Goal: Navigation & Orientation: Find specific page/section

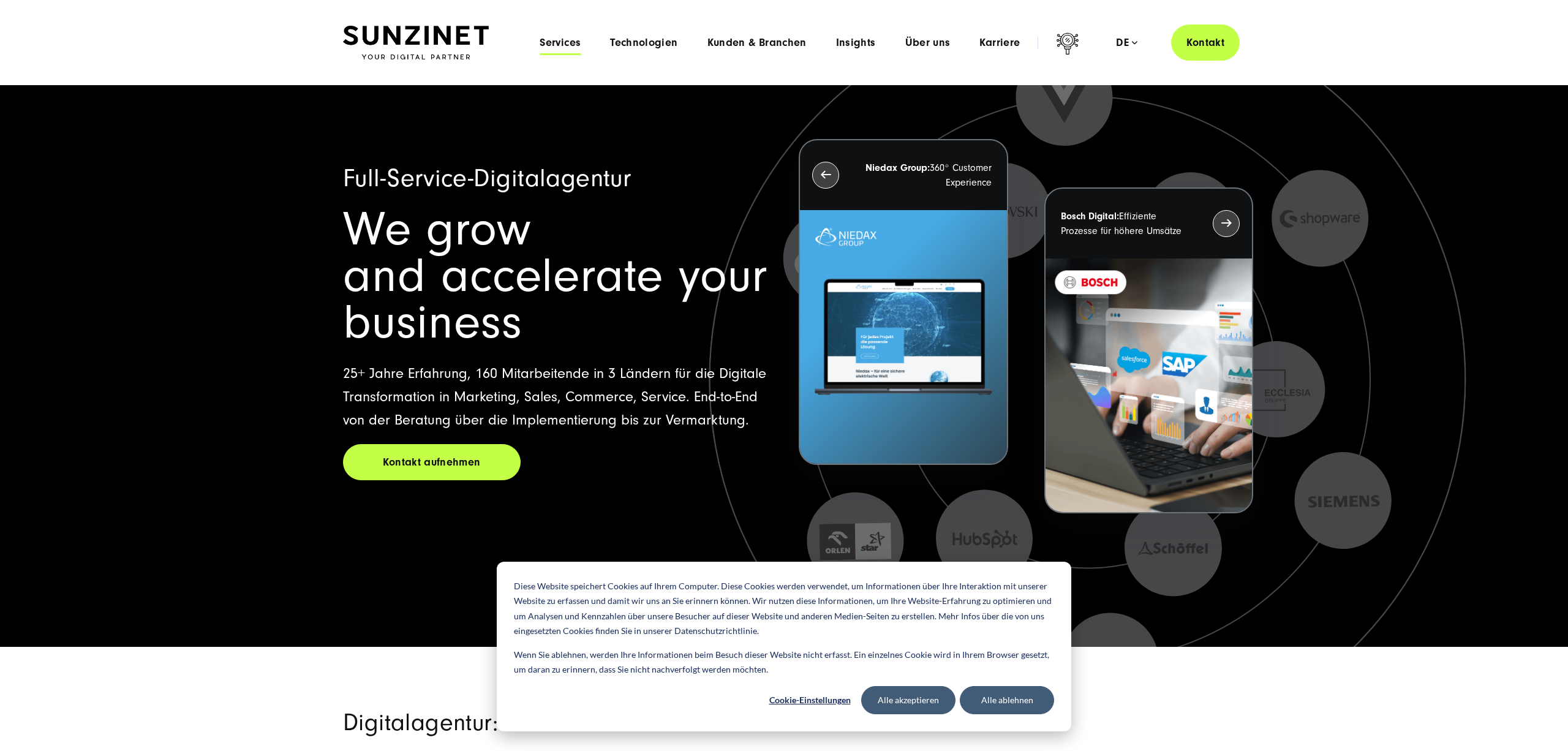
click at [580, 42] on span "Services" at bounding box center [560, 43] width 41 height 12
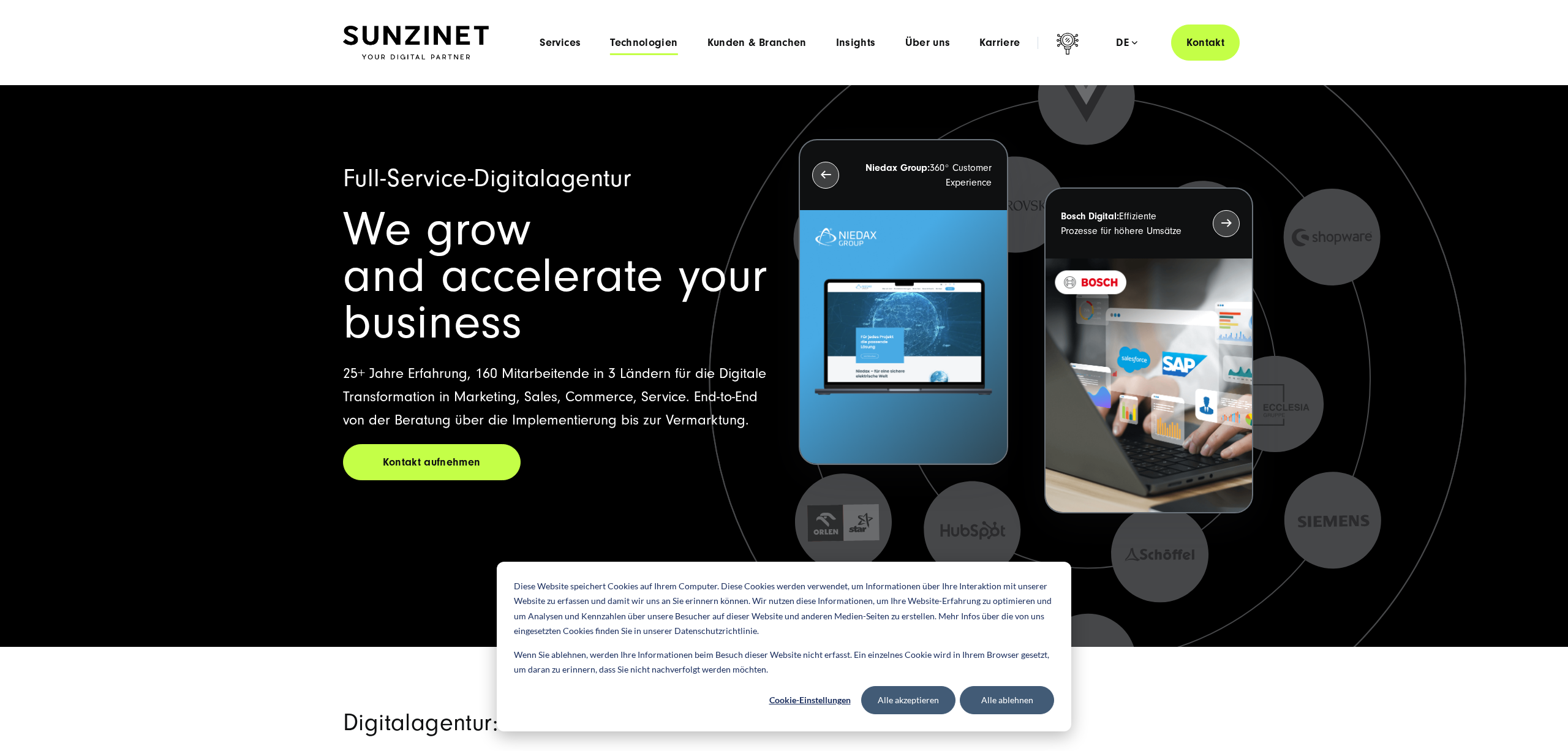
drag, startPoint x: 656, startPoint y: 46, endPoint x: 642, endPoint y: 46, distance: 14.0
click at [656, 45] on span "Technologien" at bounding box center [644, 43] width 68 height 12
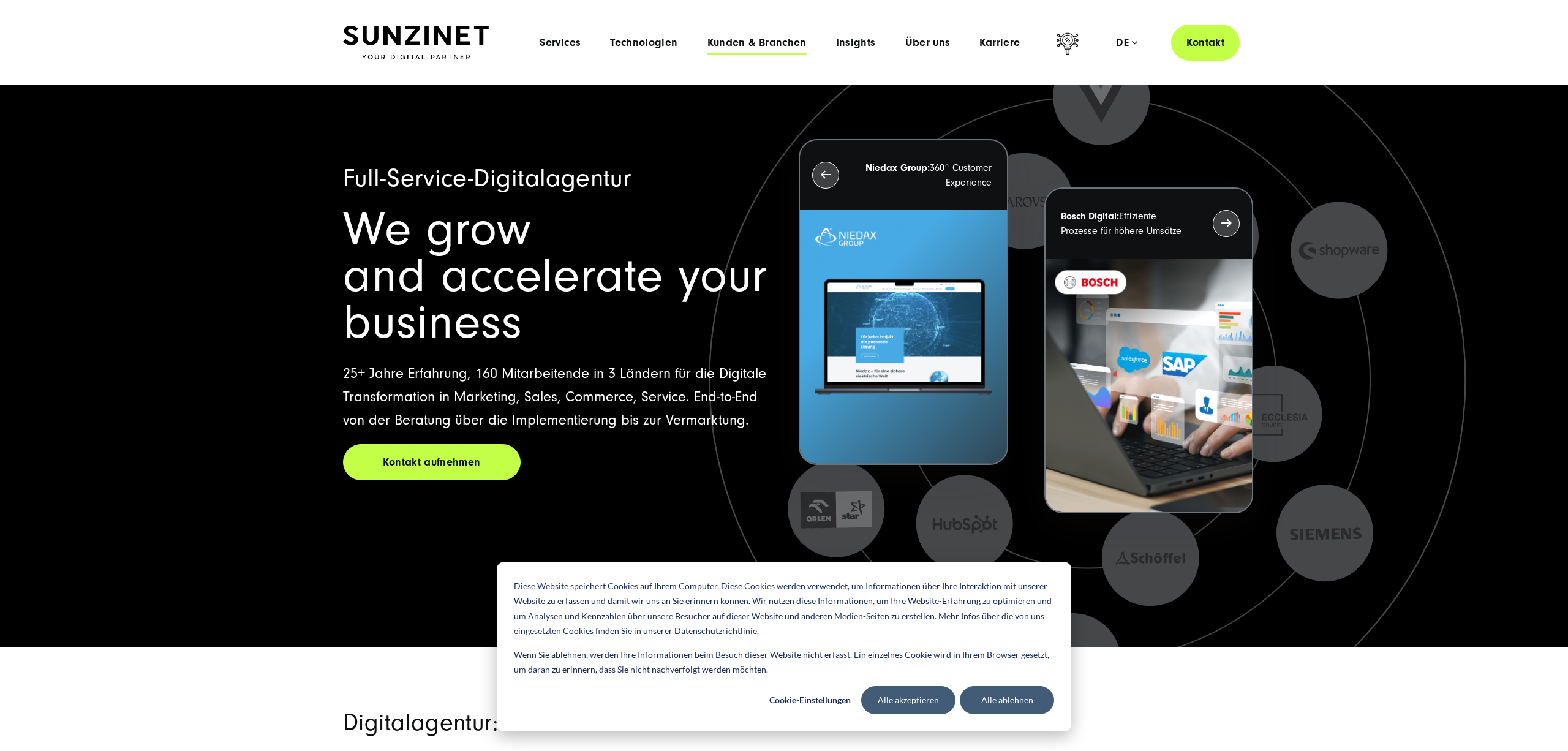
click at [757, 41] on span "Kunden & Branchen" at bounding box center [757, 43] width 99 height 12
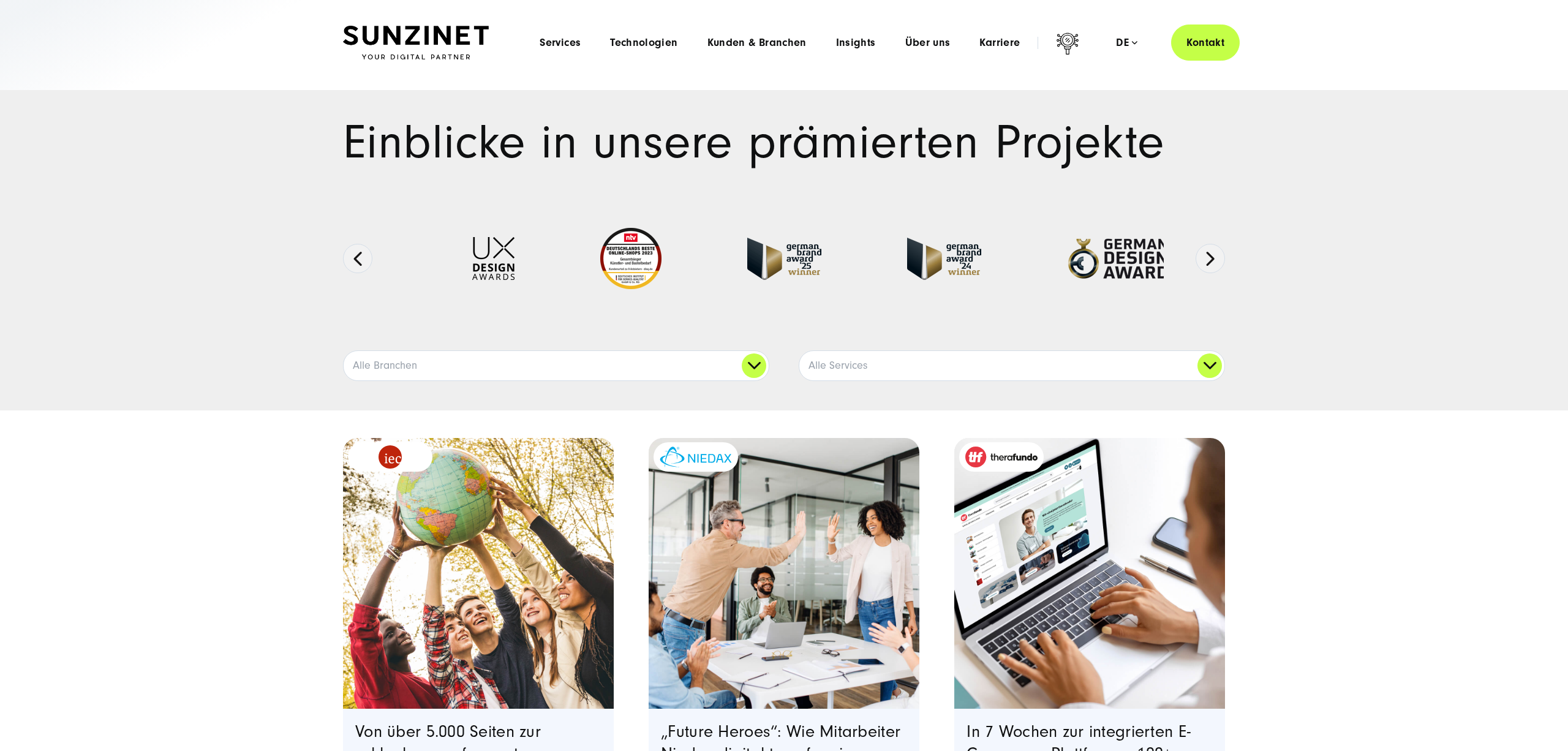
click at [860, 41] on span "Insights" at bounding box center [856, 43] width 40 height 12
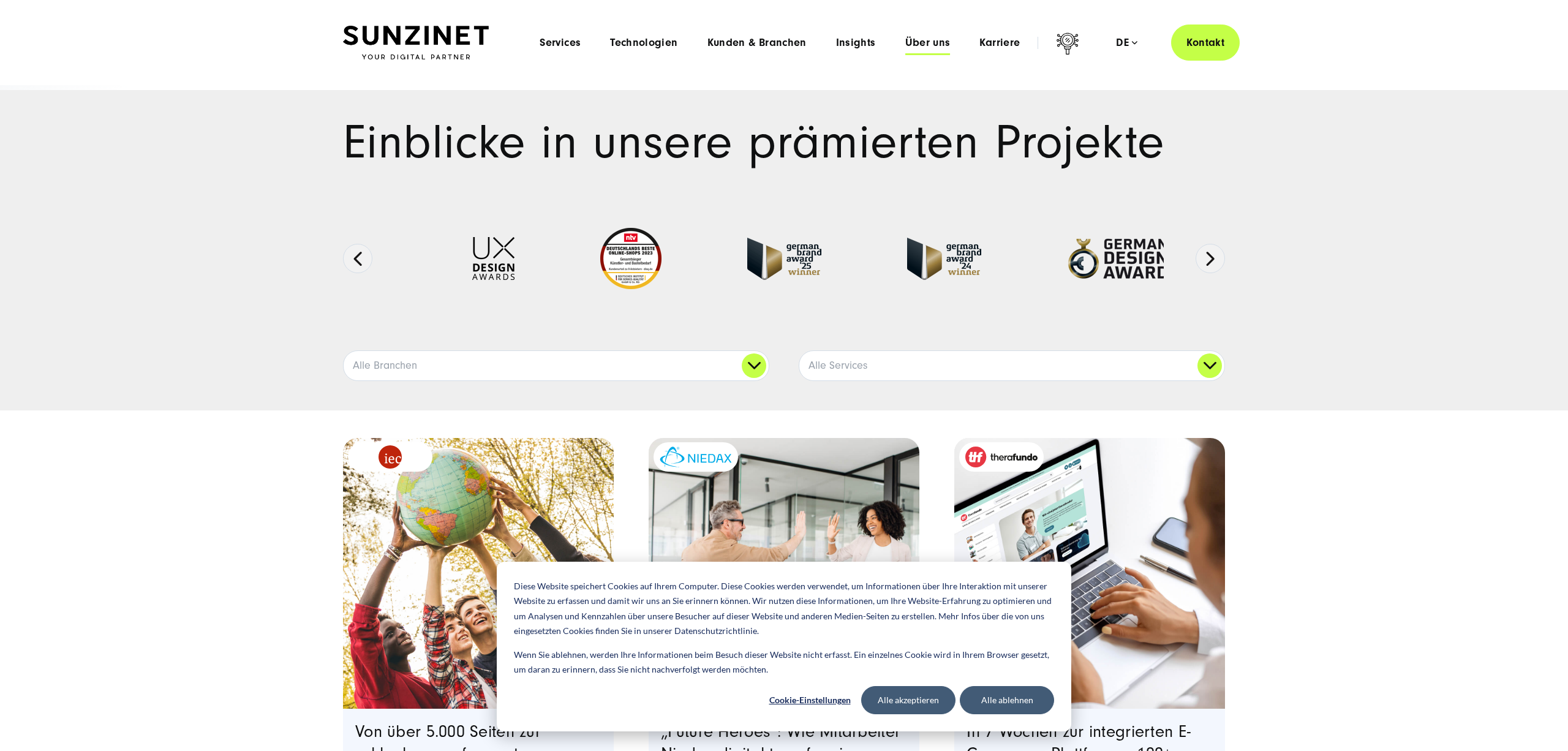
click at [913, 41] on span "Über uns" at bounding box center [928, 43] width 45 height 12
click at [704, 56] on div "Menu Services Menu Full Service Digitalagentur Wir lösen komplexe Herausforderu…" at bounding box center [882, 42] width 715 height 36
click at [730, 41] on span "Kunden & Branchen" at bounding box center [757, 43] width 99 height 12
click at [632, 46] on span "Technologien" at bounding box center [644, 43] width 68 height 12
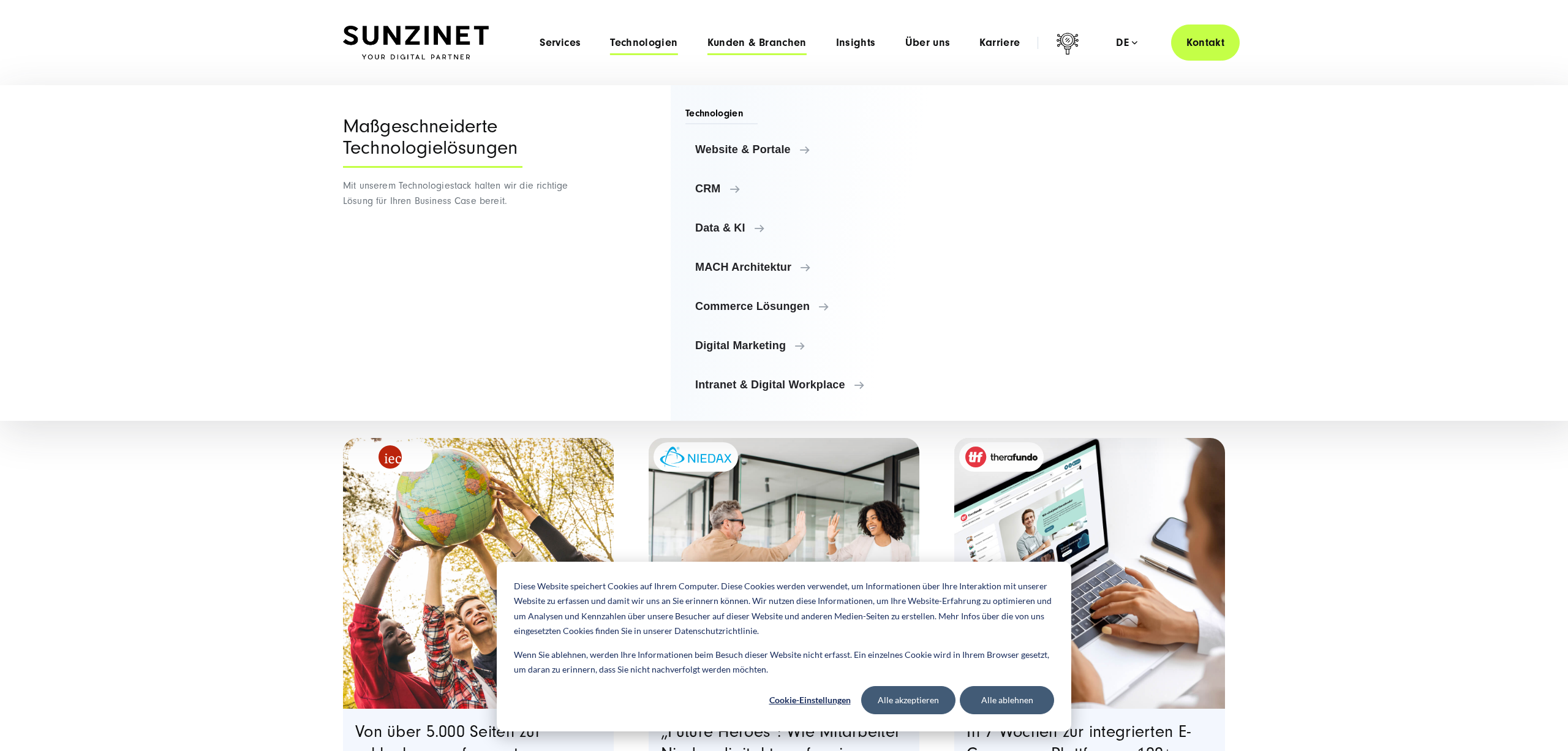
click at [787, 45] on span "Kunden & Branchen" at bounding box center [757, 43] width 99 height 12
